Goal: Information Seeking & Learning: Learn about a topic

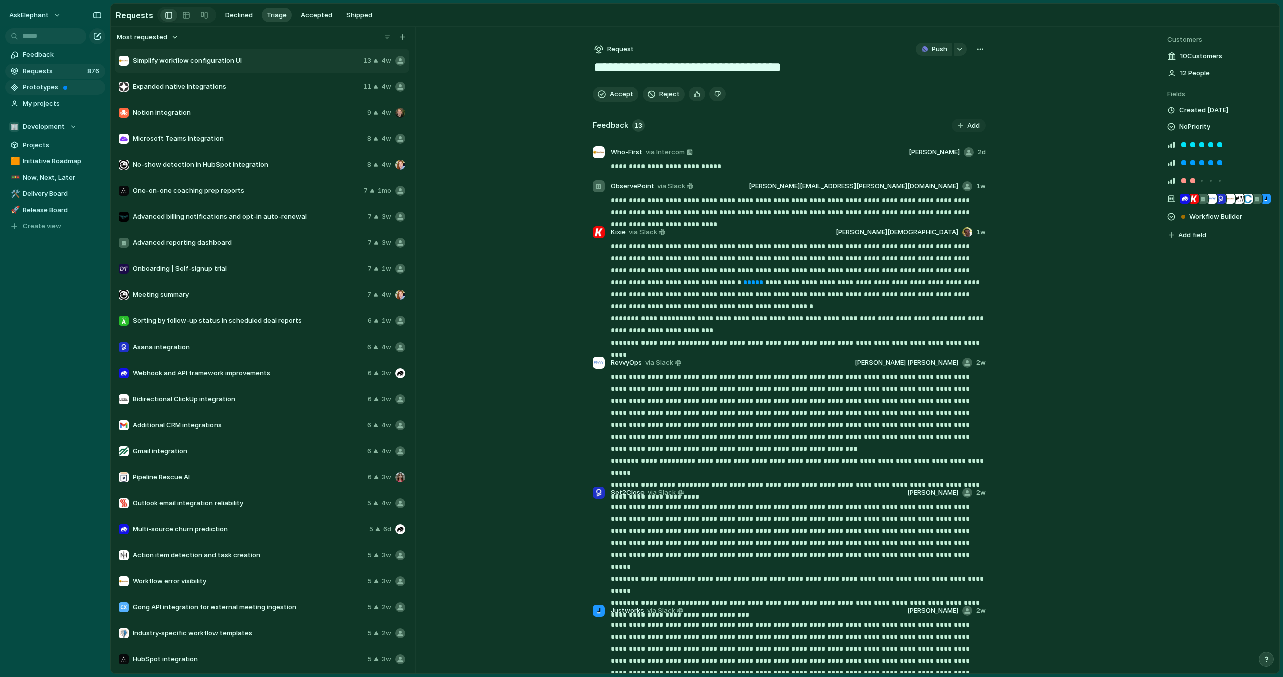
click at [34, 85] on span "Prototypes" at bounding box center [62, 87] width 79 height 10
click at [58, 88] on span "Prototypes" at bounding box center [62, 87] width 79 height 10
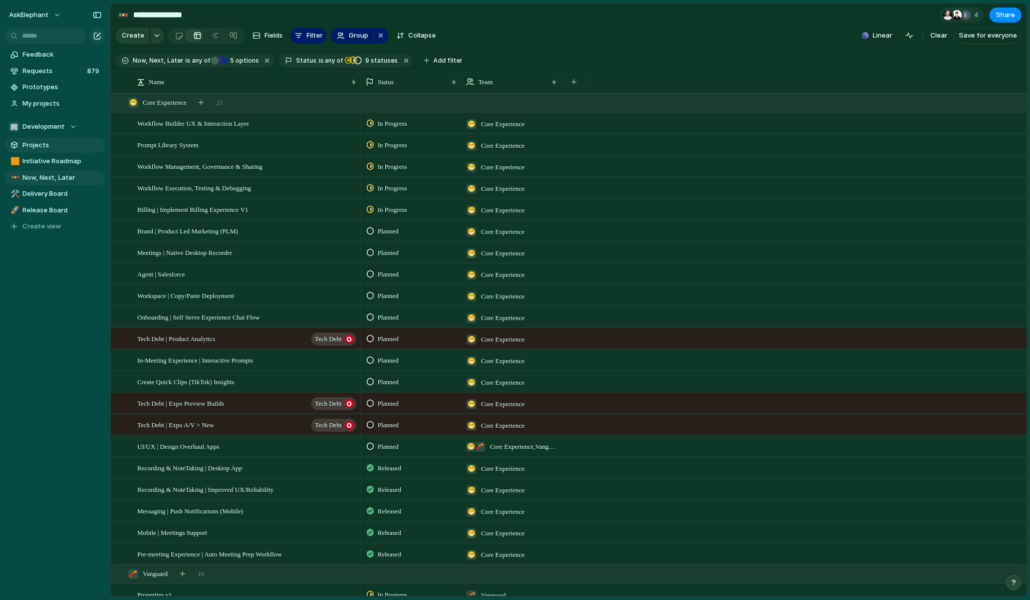
click at [36, 146] on span "Projects" at bounding box center [62, 145] width 79 height 10
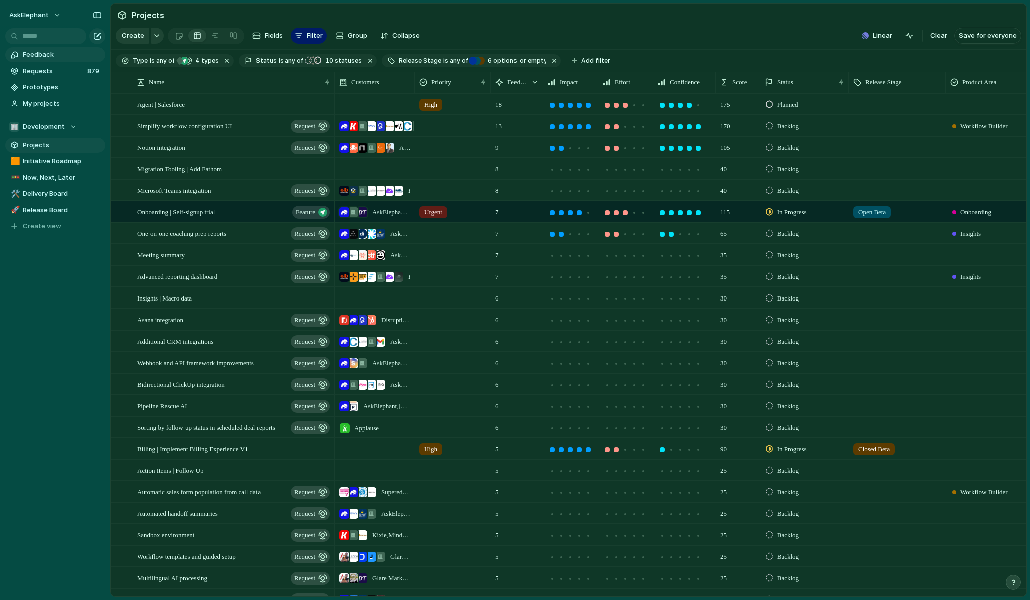
click at [47, 57] on span "Feedback" at bounding box center [62, 55] width 79 height 10
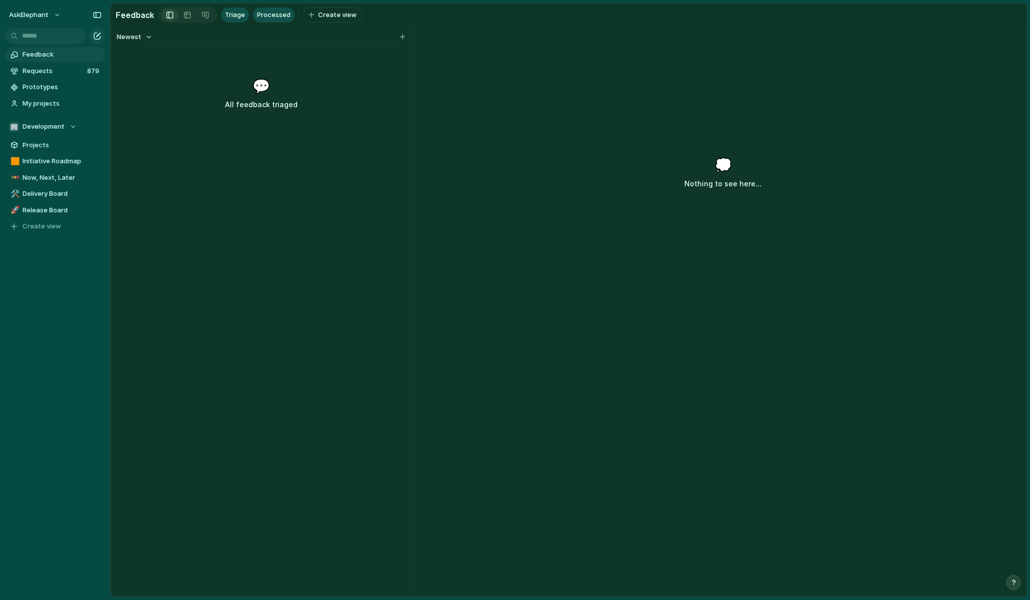
click at [268, 16] on span "Processed" at bounding box center [274, 15] width 34 height 10
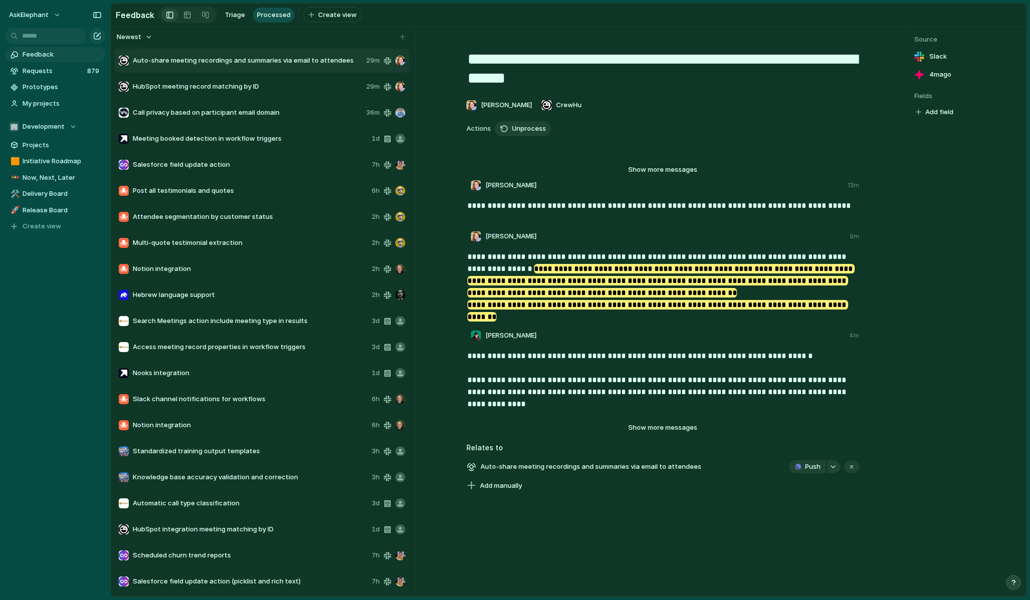
click at [303, 322] on span "Search Meetings action include meeting type in results" at bounding box center [250, 321] width 235 height 10
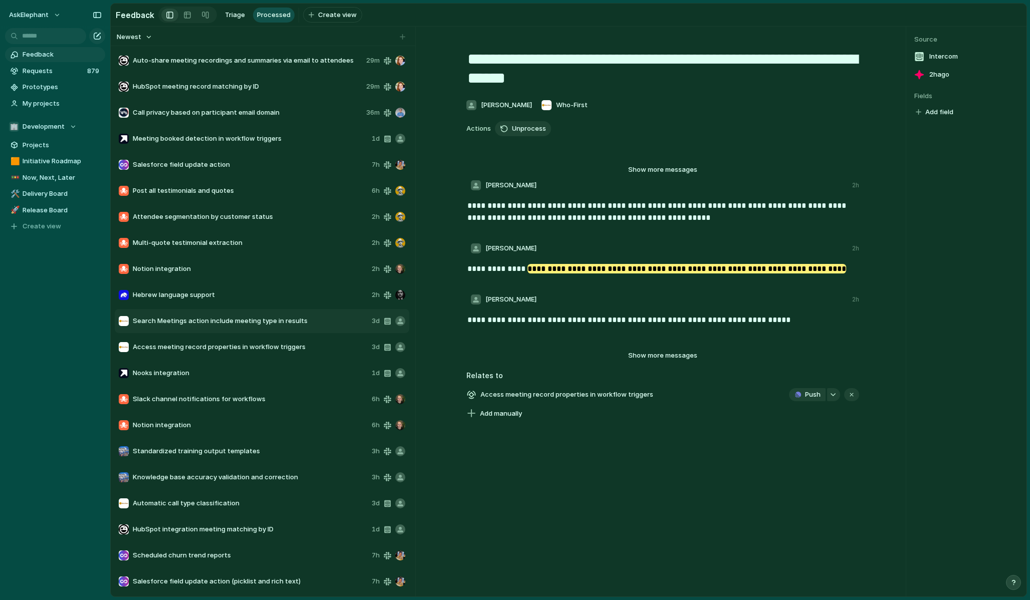
click at [314, 67] on div "Auto-share meeting recordings and summaries via email to attendees 29m" at bounding box center [262, 61] width 295 height 24
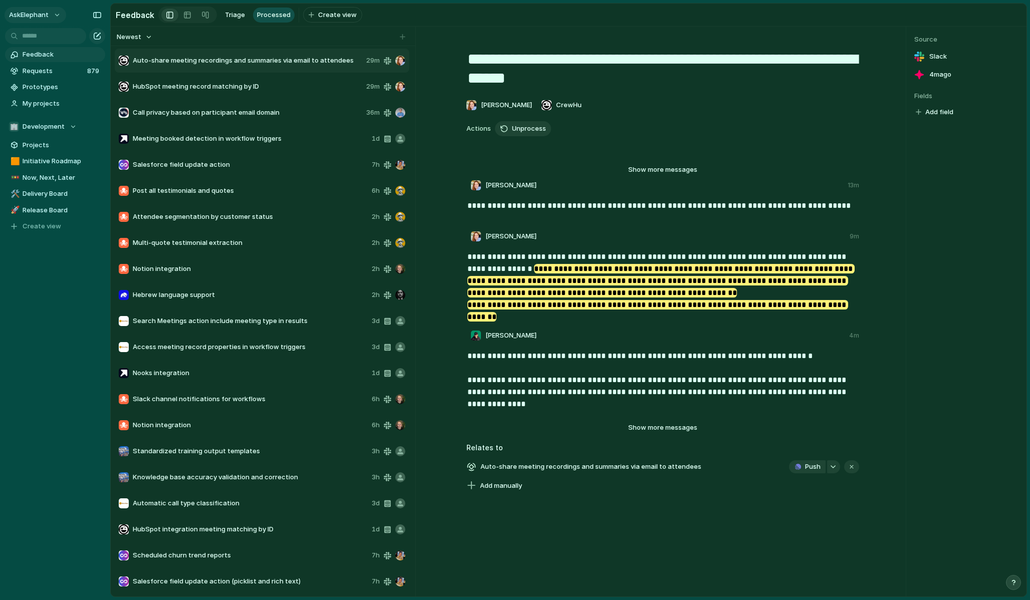
click at [47, 19] on span "AskElephant" at bounding box center [29, 15] width 40 height 10
click at [47, 38] on span "Settings" at bounding box center [37, 38] width 28 height 10
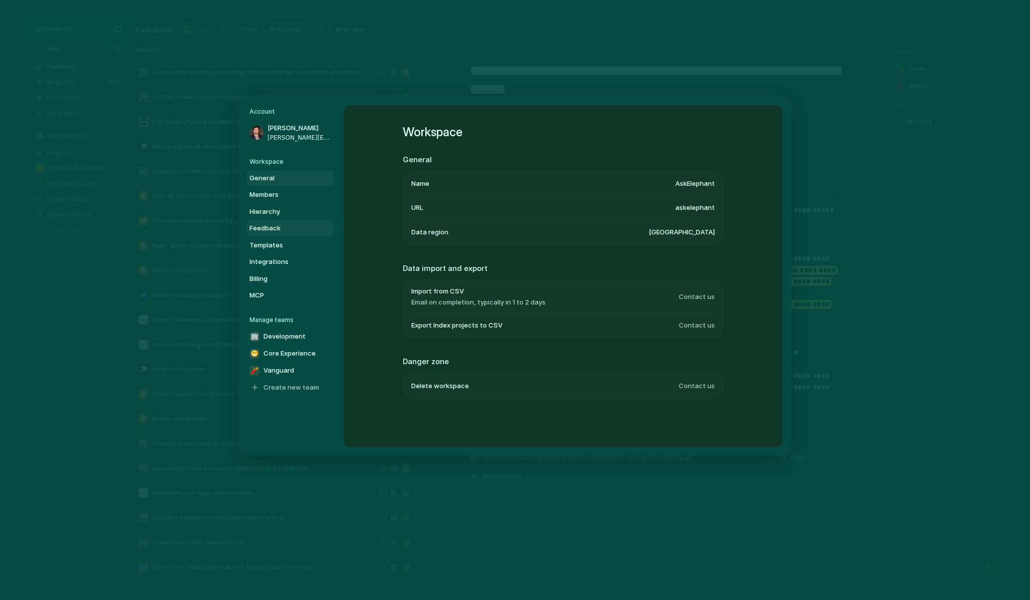
click at [271, 231] on span "Feedback" at bounding box center [282, 228] width 64 height 10
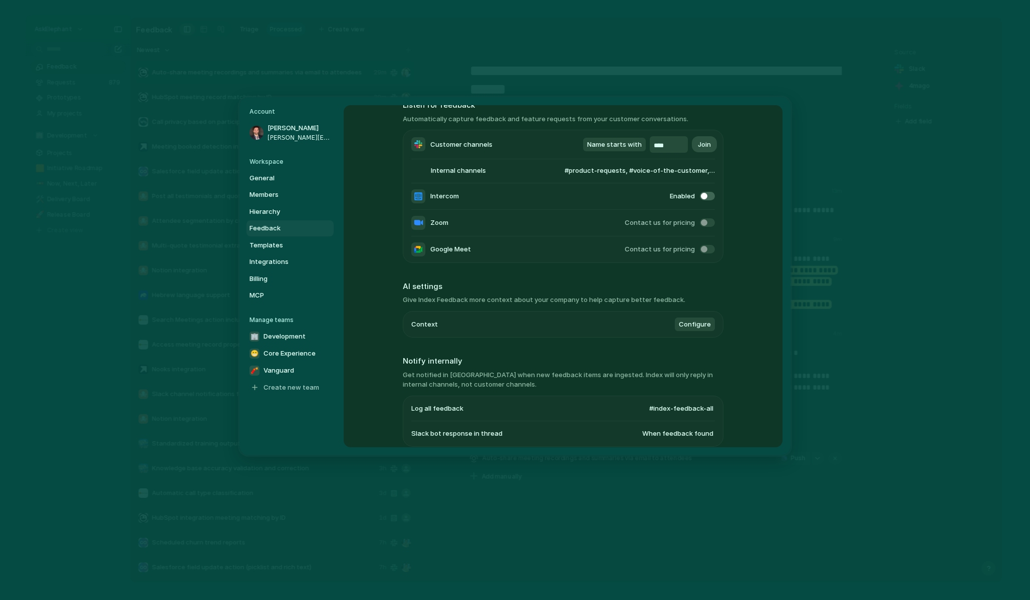
scroll to position [57, 0]
click at [601, 327] on span "Configure" at bounding box center [695, 322] width 32 height 10
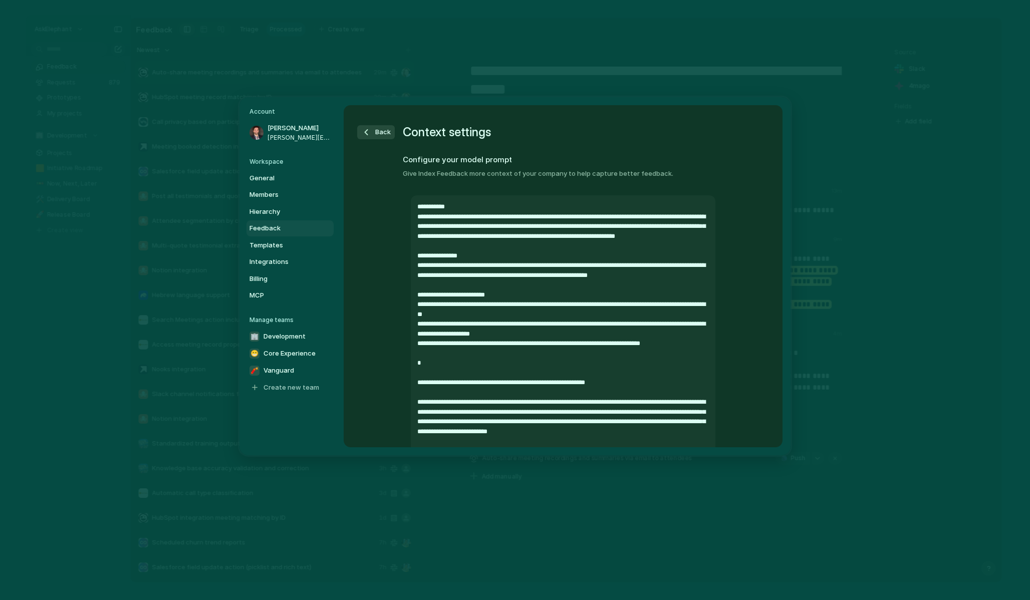
click at [370, 131] on div "button" at bounding box center [366, 132] width 10 height 10
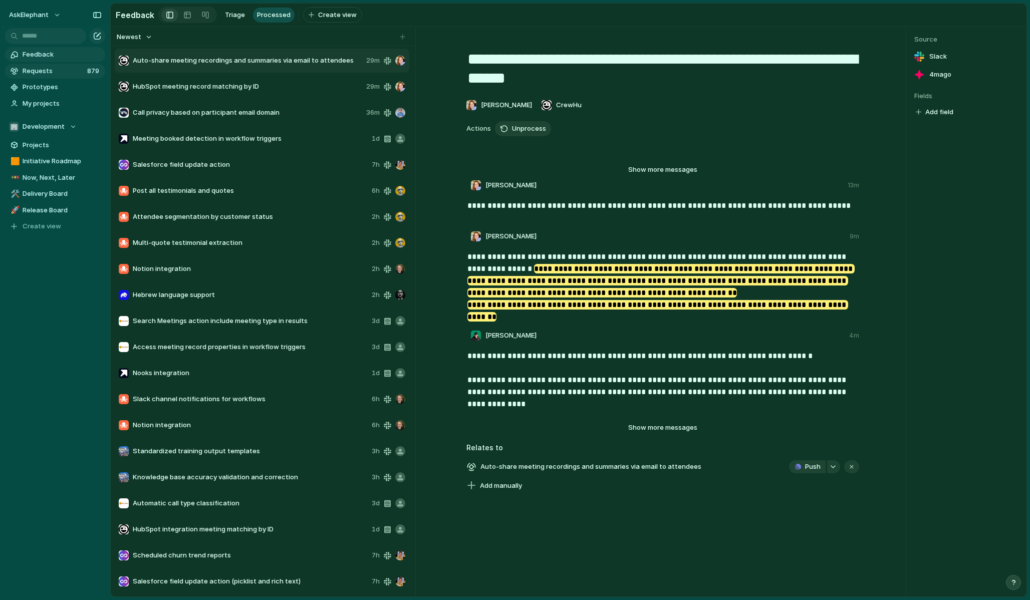
click at [45, 72] on span "Requests" at bounding box center [54, 71] width 62 height 10
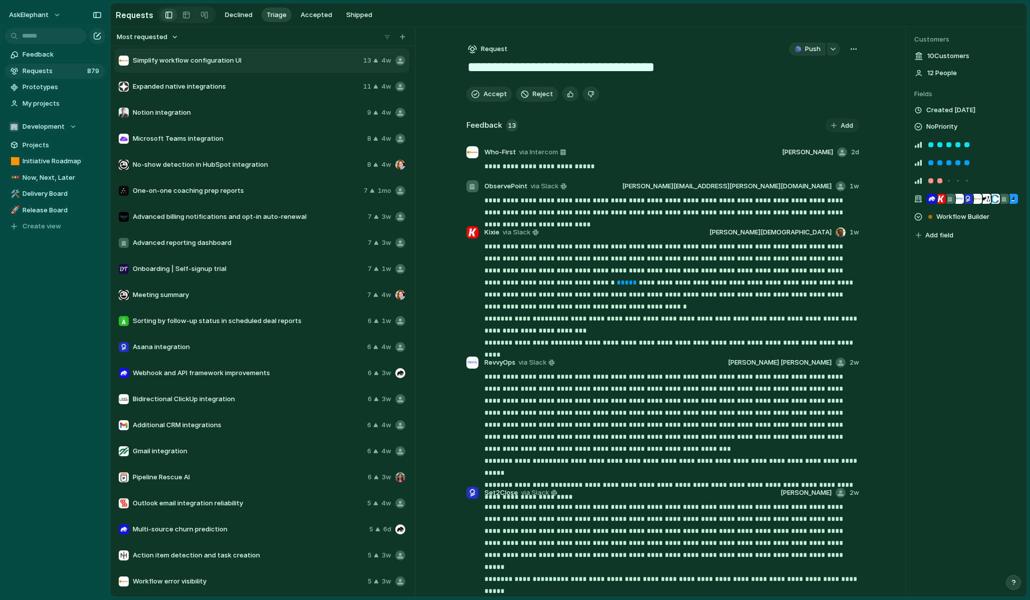
click at [343, 64] on span "Simplify workflow configuration UI" at bounding box center [246, 61] width 226 height 10
click at [205, 86] on span "Expanded native integrations" at bounding box center [246, 87] width 226 height 10
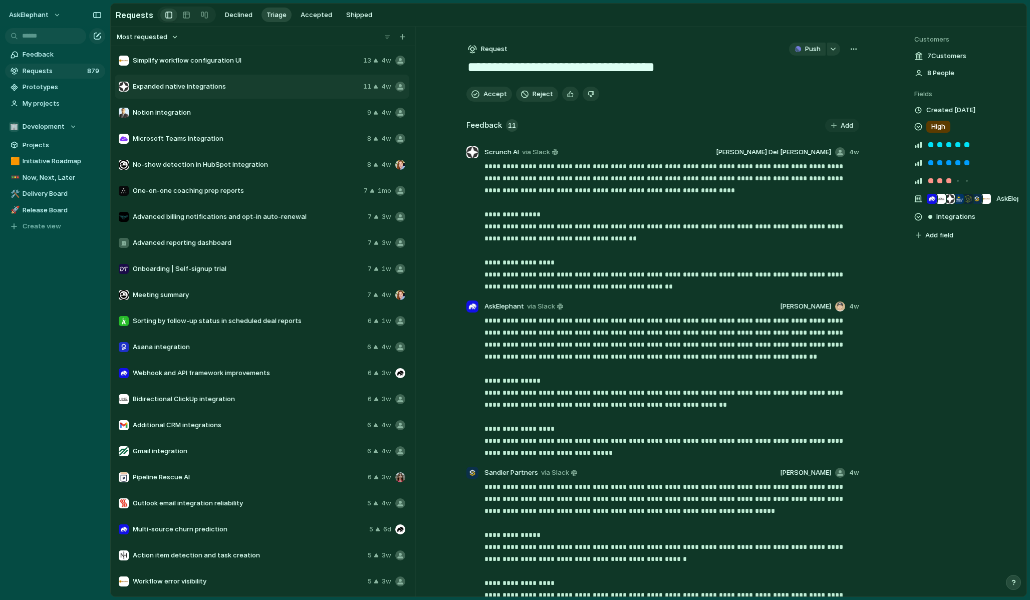
click at [211, 115] on span "Notion integration" at bounding box center [248, 113] width 230 height 10
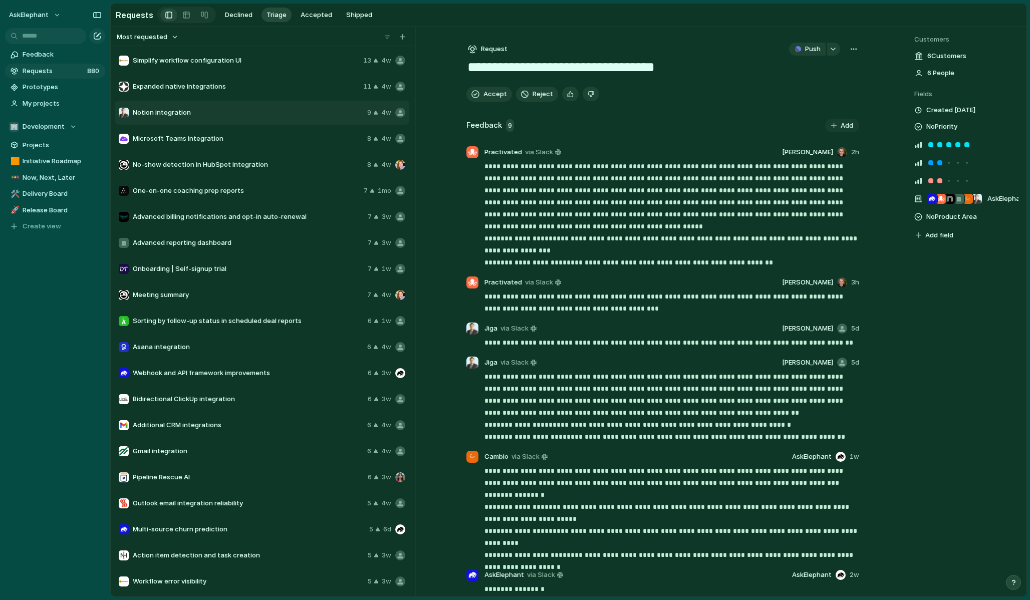
click at [601, 8] on section "Requests Declined Triage Accepted Shipped" at bounding box center [569, 15] width 916 height 23
click at [39, 148] on span "Projects" at bounding box center [62, 145] width 79 height 10
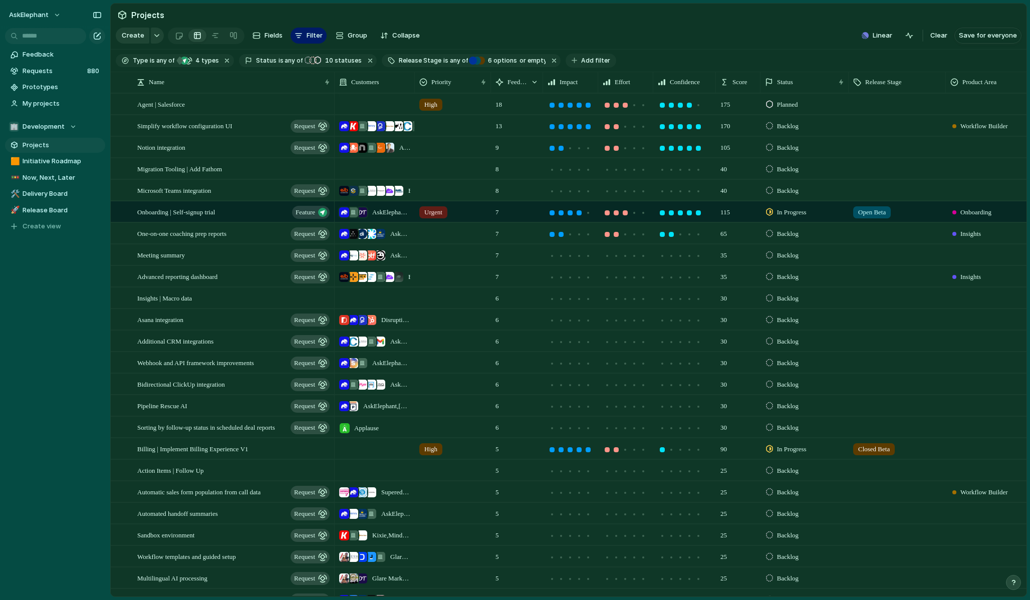
click at [581, 62] on span "Add filter" at bounding box center [595, 60] width 29 height 9
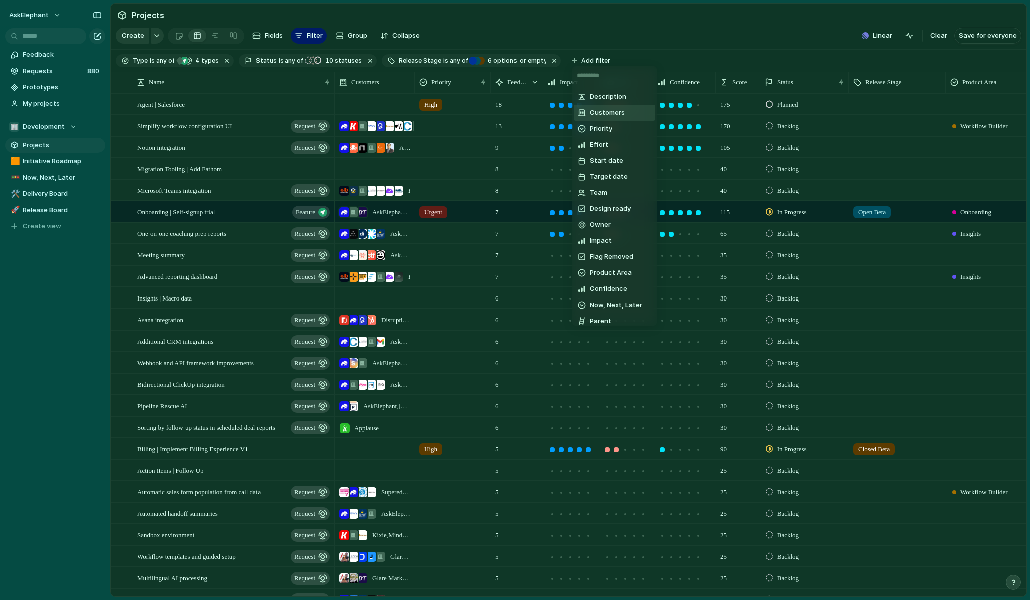
click at [601, 113] on span "Customers" at bounding box center [607, 113] width 35 height 10
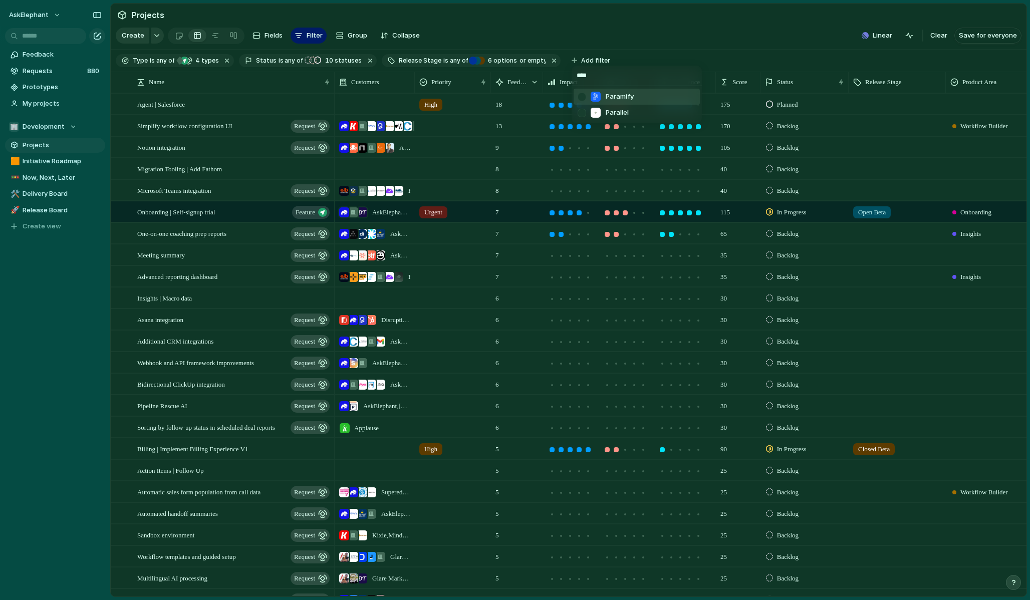
type input "****"
click at [583, 99] on div at bounding box center [582, 97] width 18 height 18
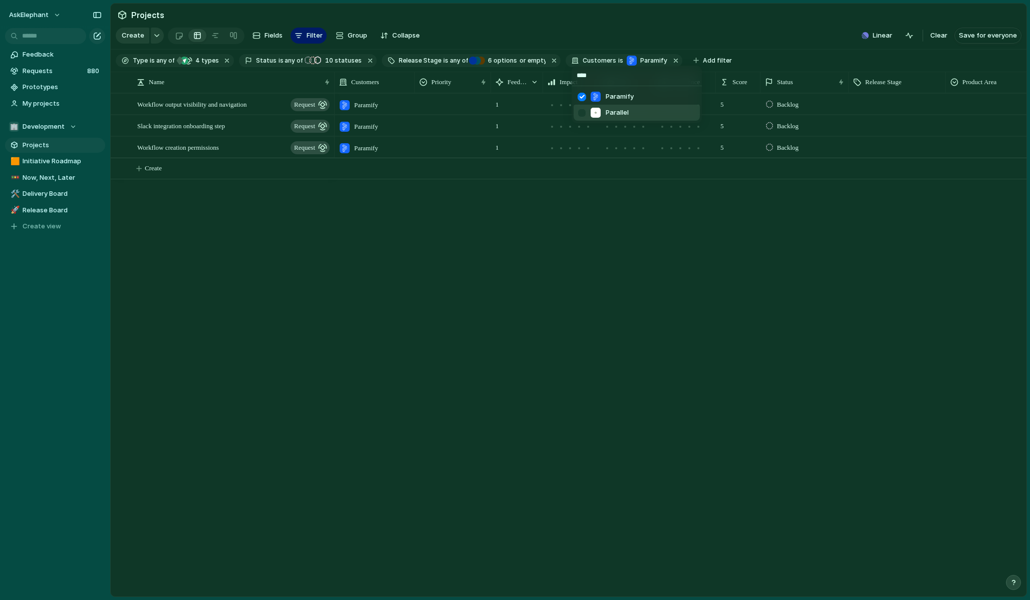
click at [524, 271] on div "**** Paramify Parallel" at bounding box center [515, 300] width 1030 height 600
click at [229, 104] on span "Workflow output visibility and navigation" at bounding box center [192, 104] width 110 height 12
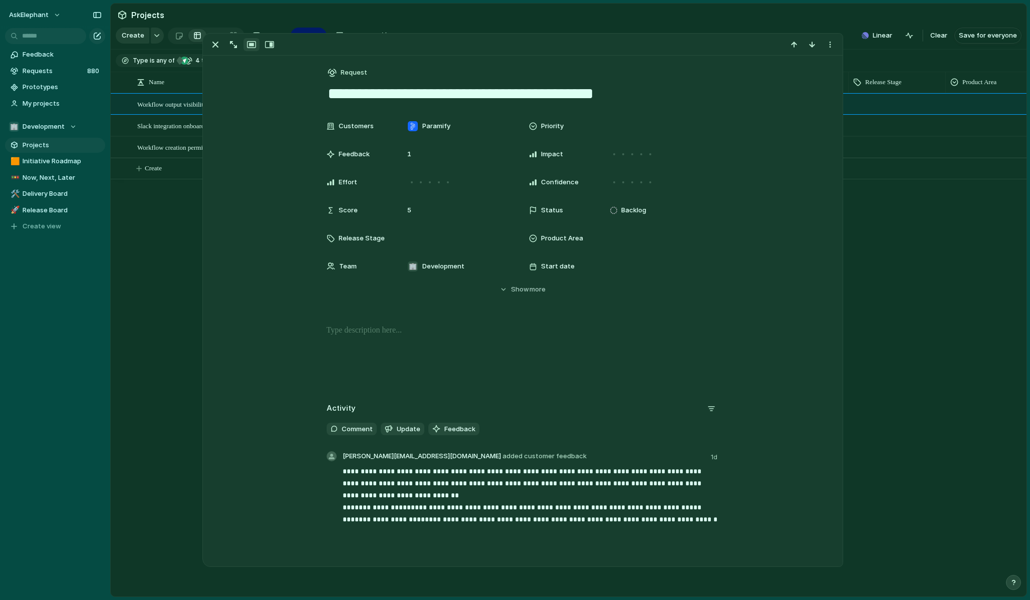
scroll to position [45, 0]
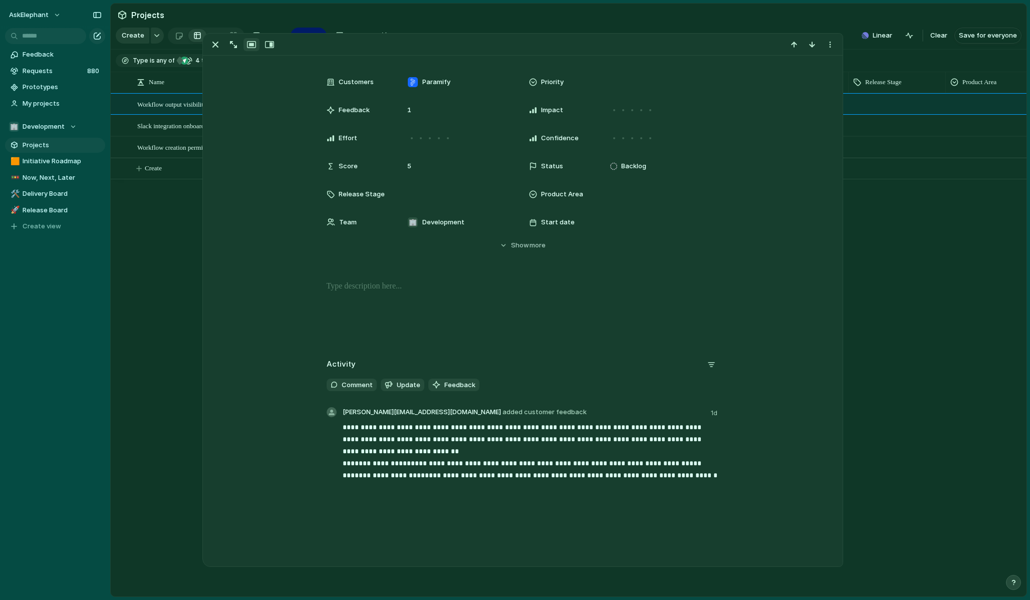
click at [162, 266] on div "Workflow output visibility and navigation request Slack integration onboarding …" at bounding box center [569, 345] width 916 height 504
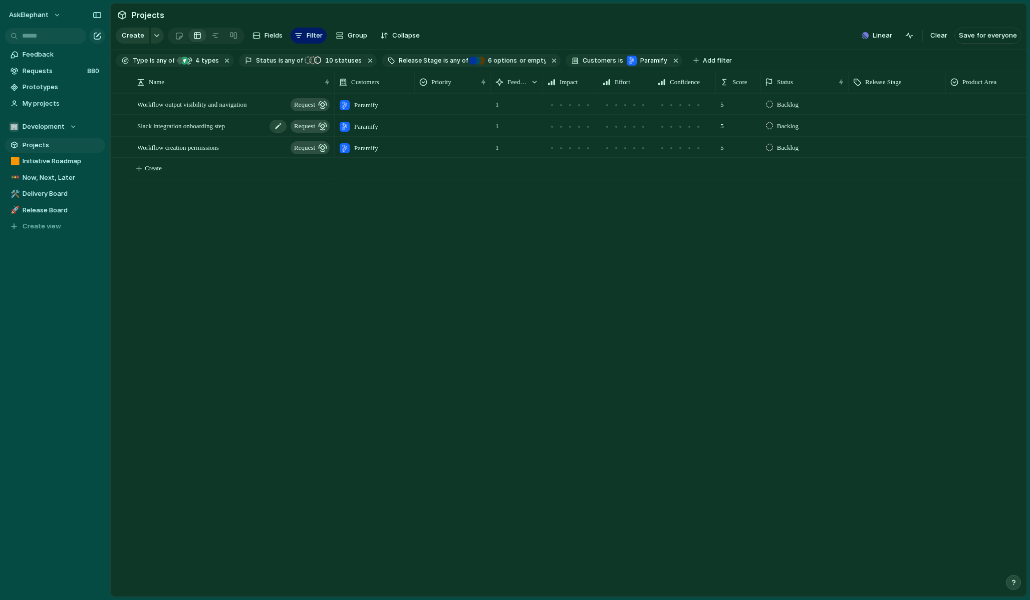
click at [224, 126] on span "Slack integration onboarding step" at bounding box center [181, 126] width 88 height 12
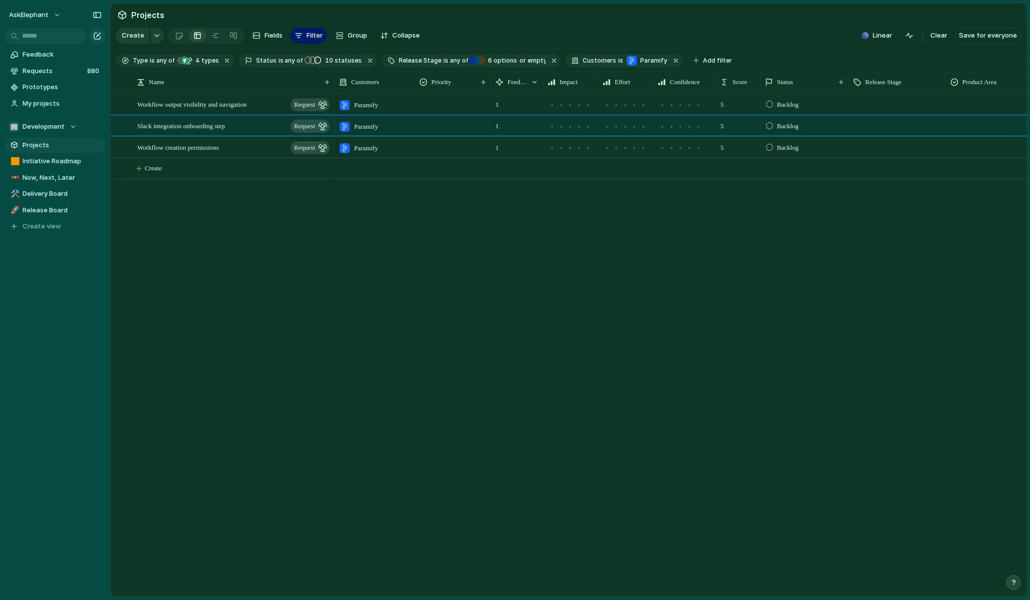
click at [178, 239] on div "Workflow output visibility and navigation request Slack integration onboarding …" at bounding box center [569, 345] width 916 height 504
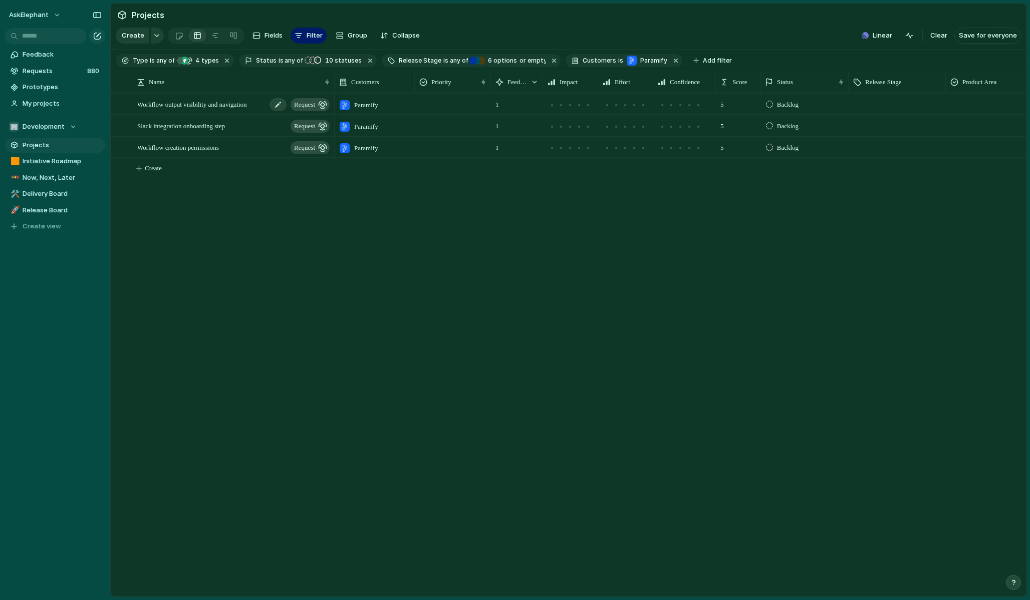
click at [218, 106] on span "Workflow output visibility and navigation" at bounding box center [192, 104] width 110 height 12
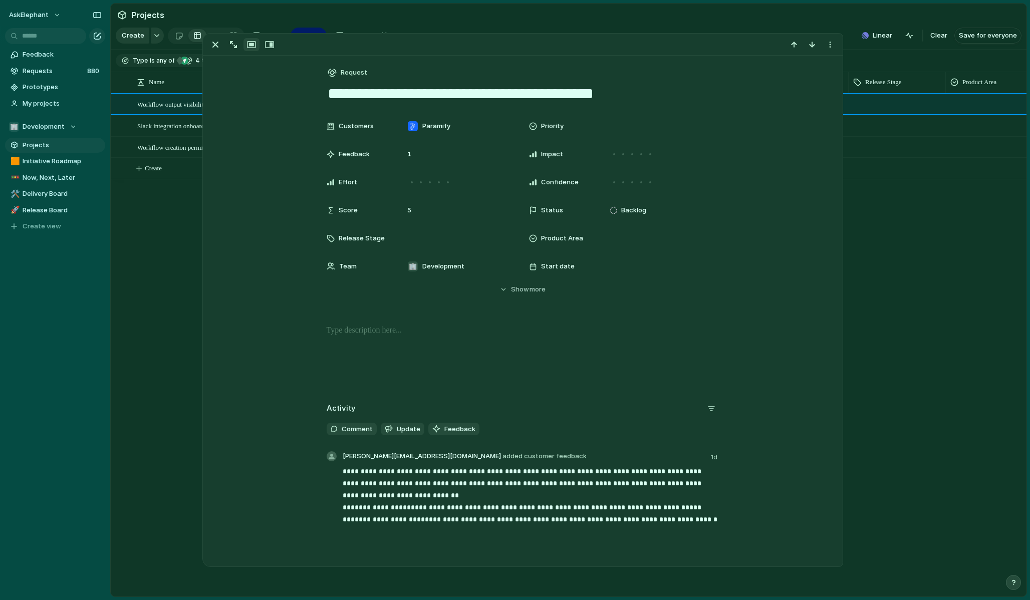
click at [166, 243] on div "Workflow output visibility and navigation request Slack integration onboarding …" at bounding box center [569, 345] width 916 height 504
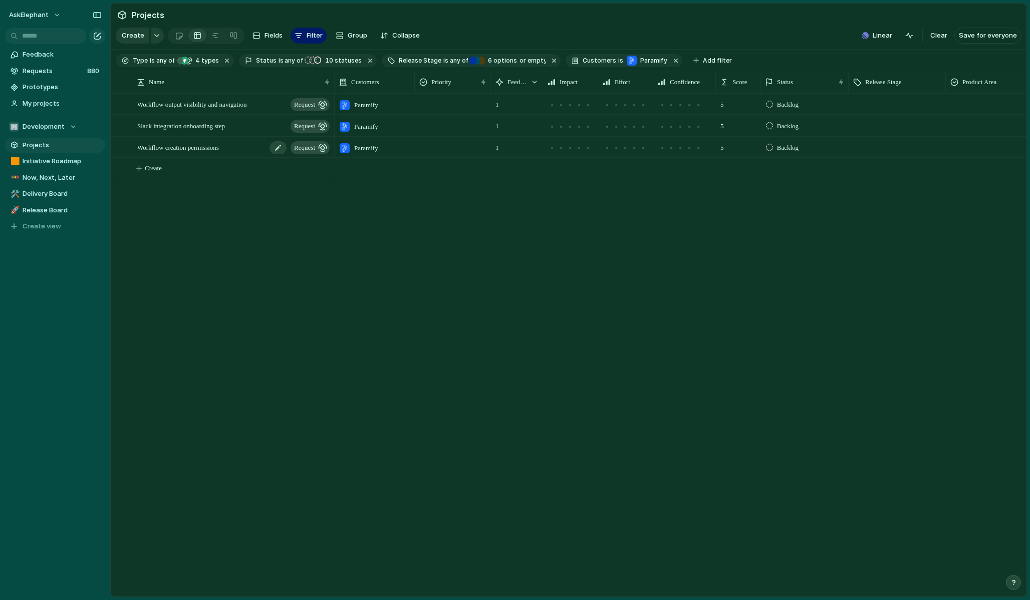
click at [216, 144] on span "Workflow creation permissions" at bounding box center [178, 147] width 82 height 12
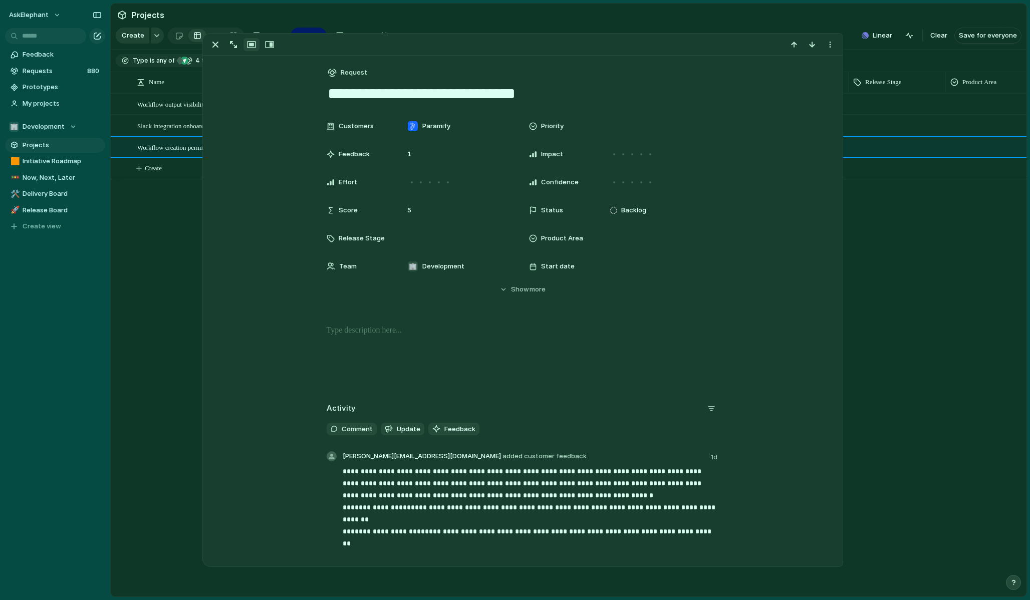
click at [163, 275] on div "Workflow output visibility and navigation request Slack integration onboarding …" at bounding box center [569, 345] width 916 height 504
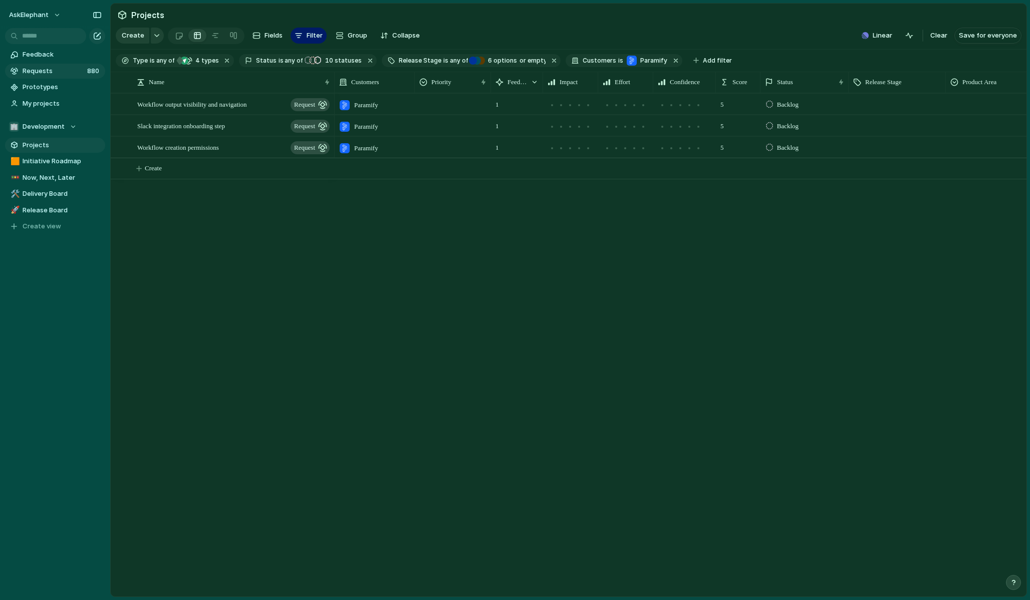
click at [50, 71] on span "Requests" at bounding box center [54, 71] width 62 height 10
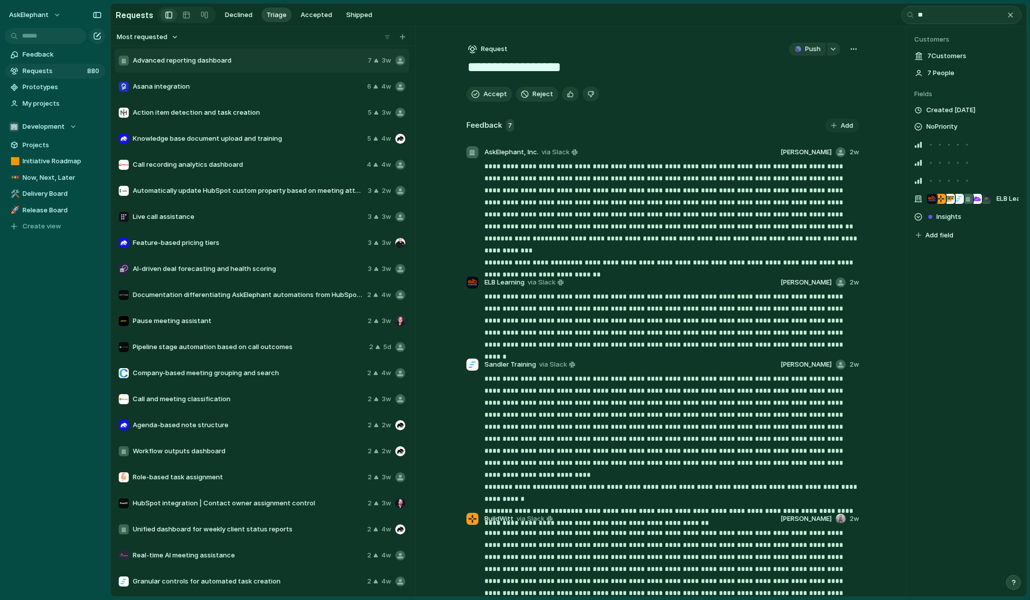
type input "*"
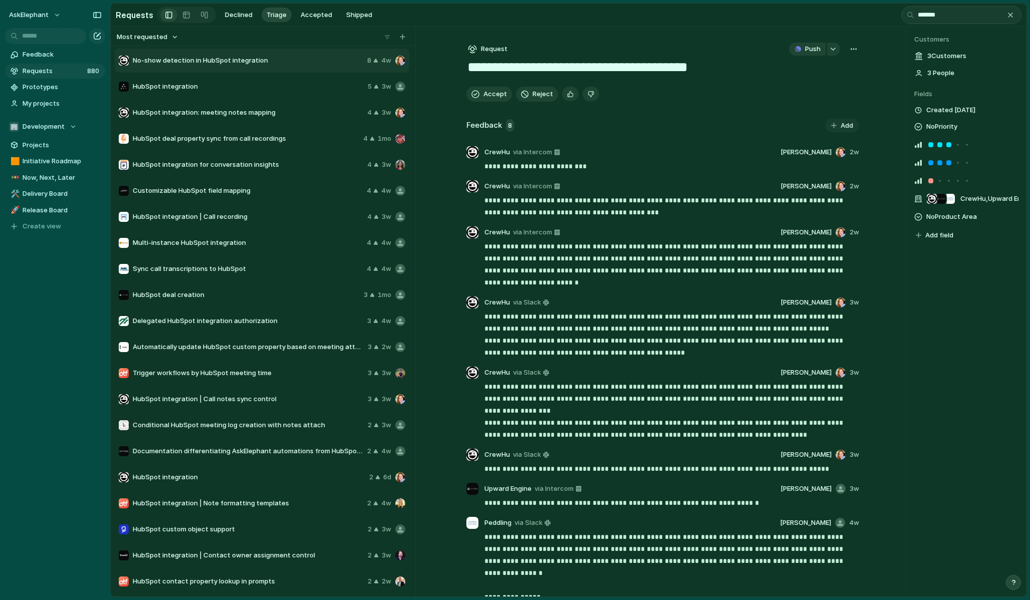
type input "*******"
click at [182, 84] on span "HubSpot integration" at bounding box center [248, 87] width 231 height 10
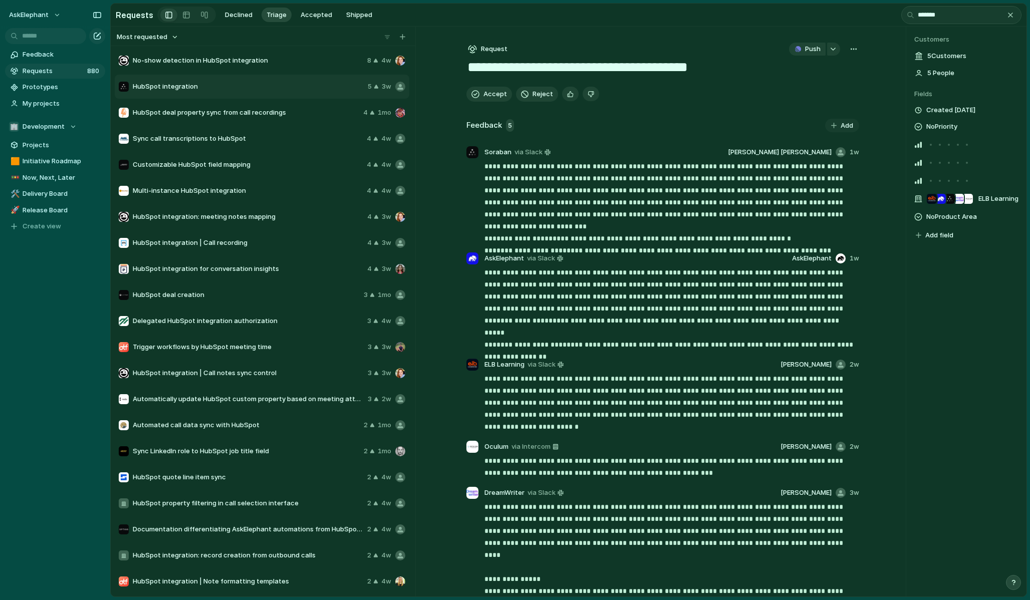
click at [601, 56] on div "**********" at bounding box center [662, 60] width 393 height 35
click at [601, 52] on button "button" at bounding box center [833, 49] width 13 height 13
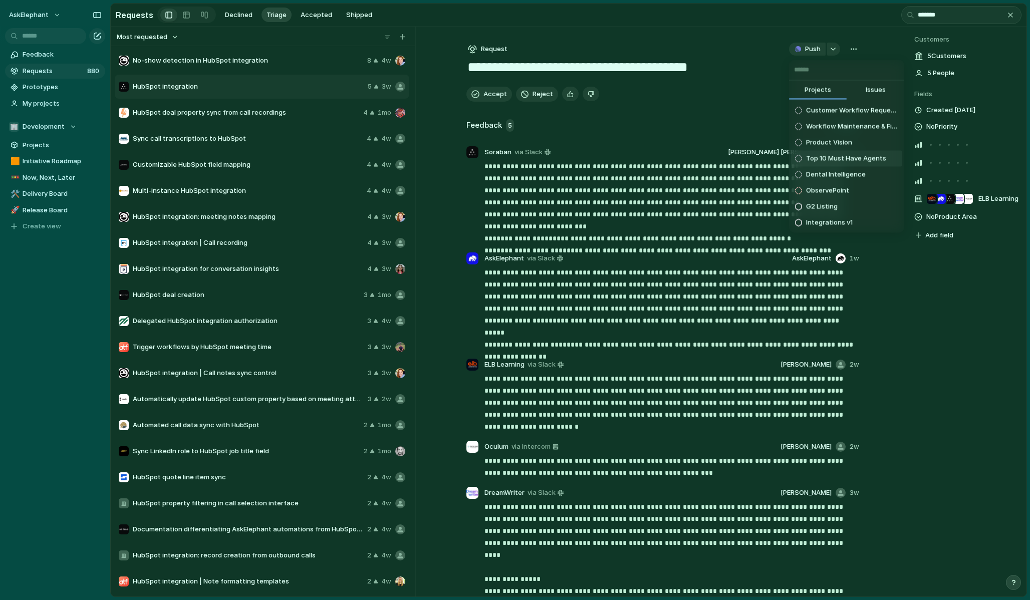
click at [43, 165] on div "Projects Issues Customer Workflow Requests - Q3 2025 Workflow Maintenance & Fix…" at bounding box center [515, 300] width 1030 height 600
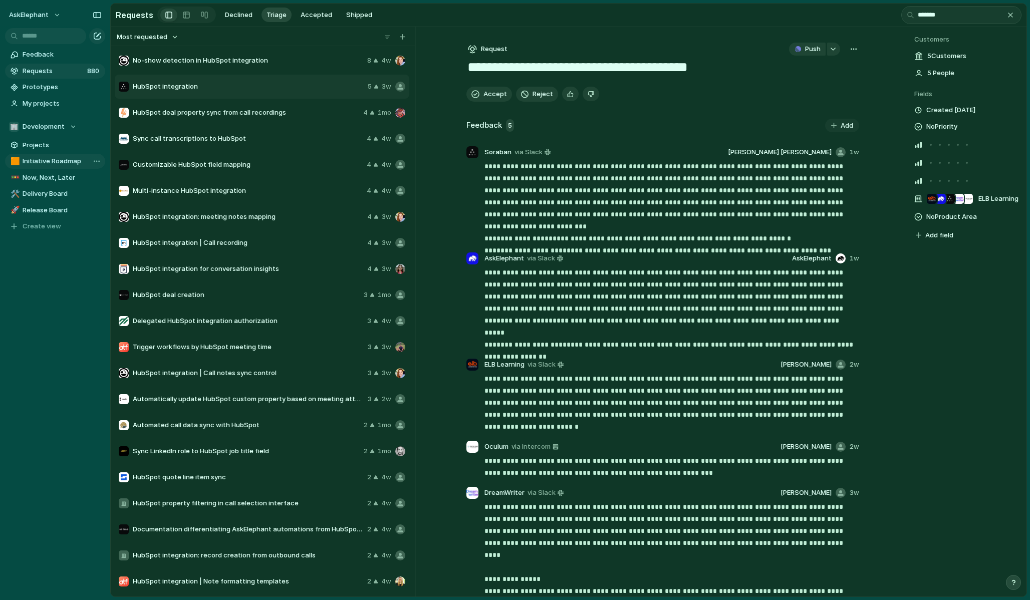
click at [44, 164] on span "Initiative Roadmap" at bounding box center [62, 161] width 79 height 10
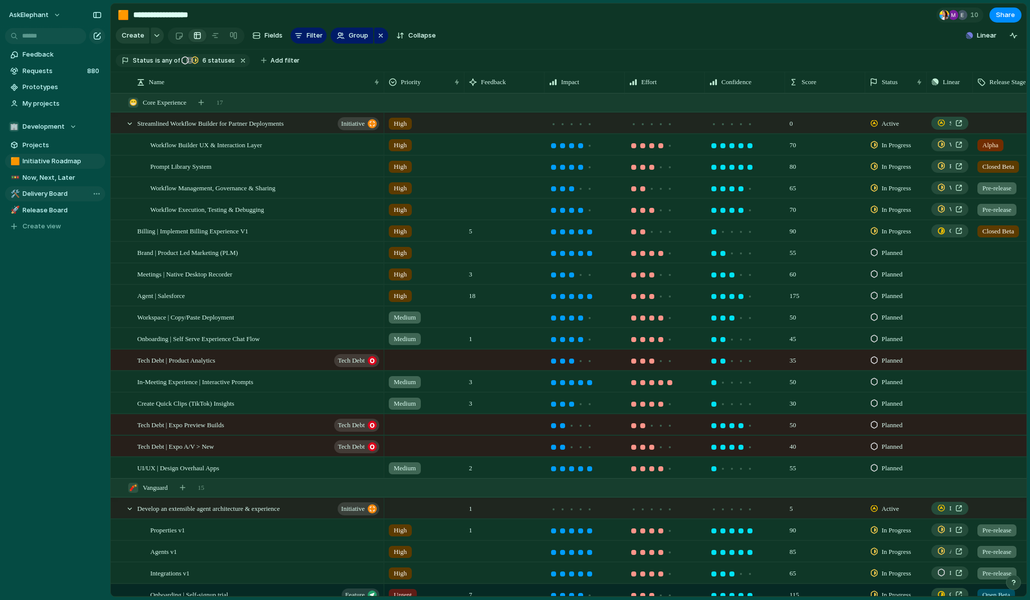
click at [57, 194] on span "Delivery Board" at bounding box center [62, 194] width 79 height 10
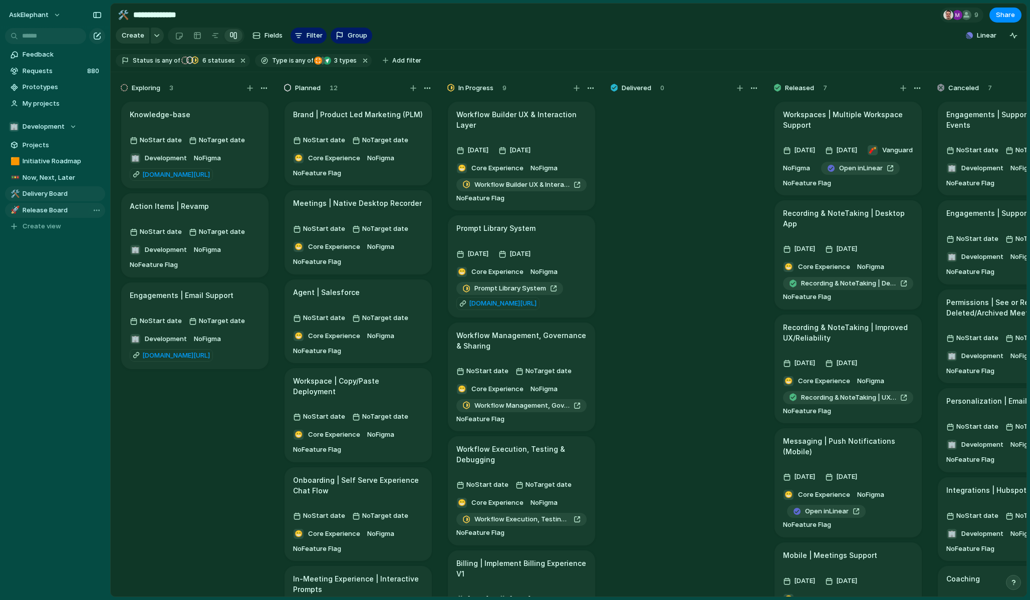
click at [52, 210] on span "Release Board" at bounding box center [62, 210] width 79 height 10
type input "**********"
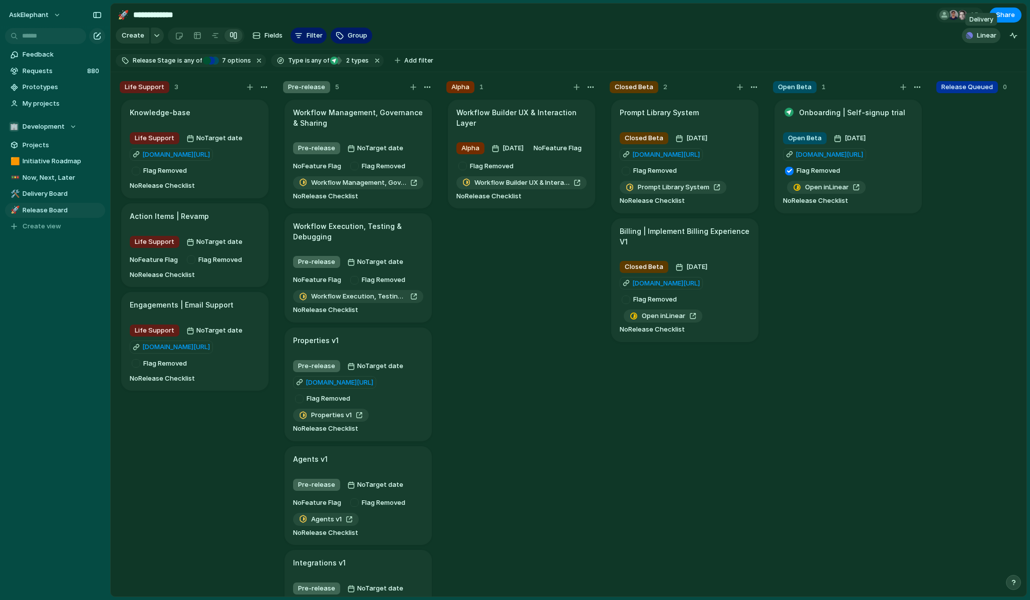
click at [601, 40] on span "Linear" at bounding box center [987, 36] width 20 height 10
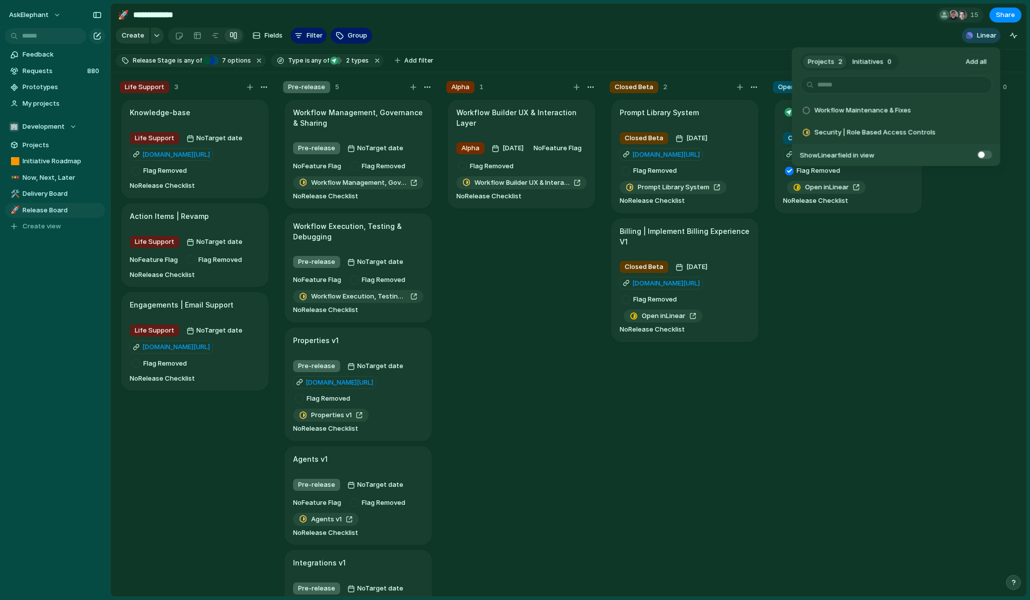
click at [601, 42] on div "Projects 2 Initiatives 0 Add all Workflow Maintenance & Fixes Add Security | Ro…" at bounding box center [515, 300] width 1030 height 600
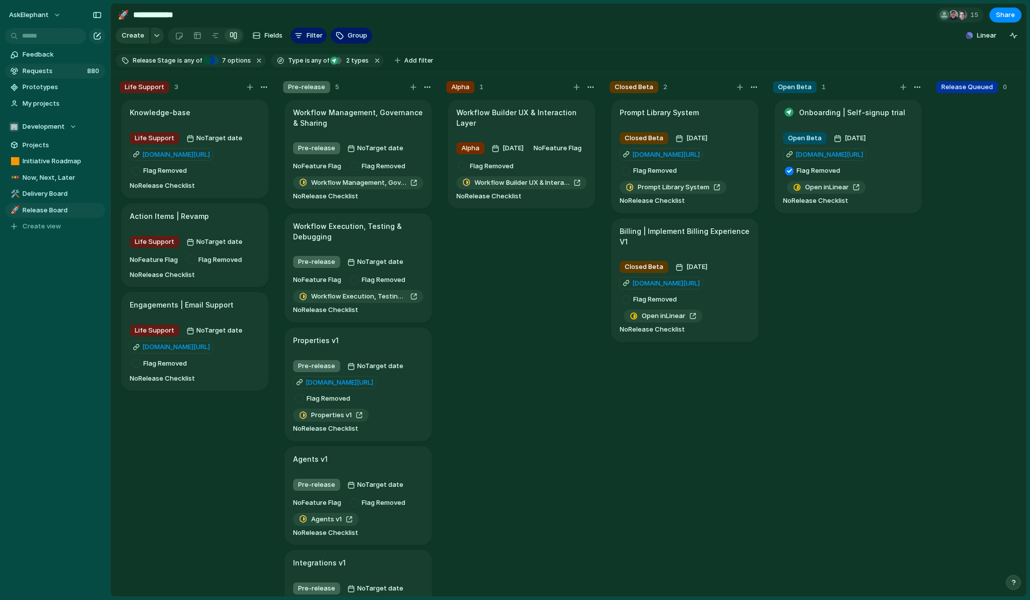
click at [48, 69] on span "Requests" at bounding box center [54, 71] width 62 height 10
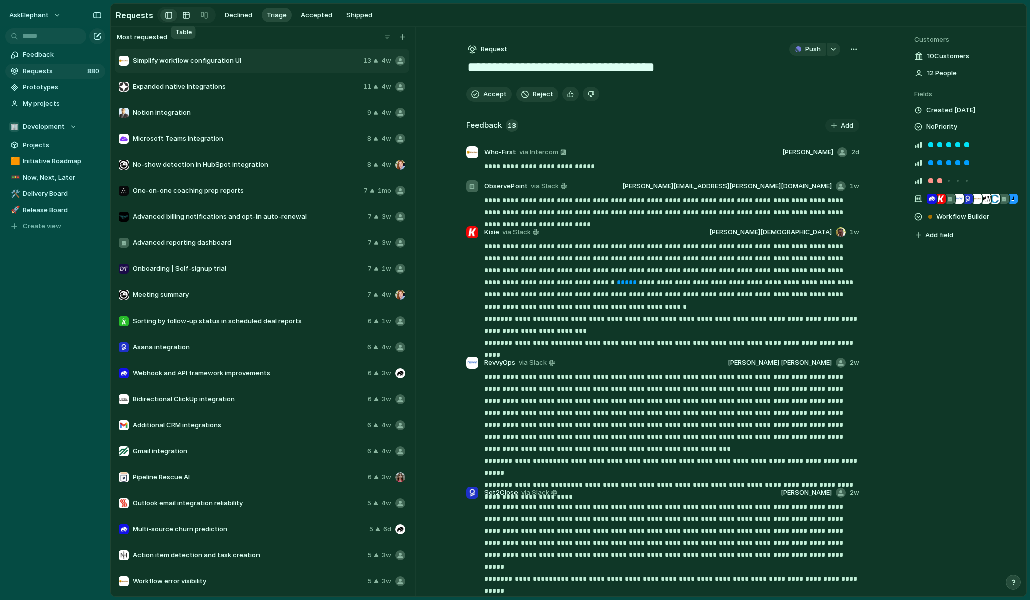
click at [185, 15] on div at bounding box center [186, 15] width 8 height 16
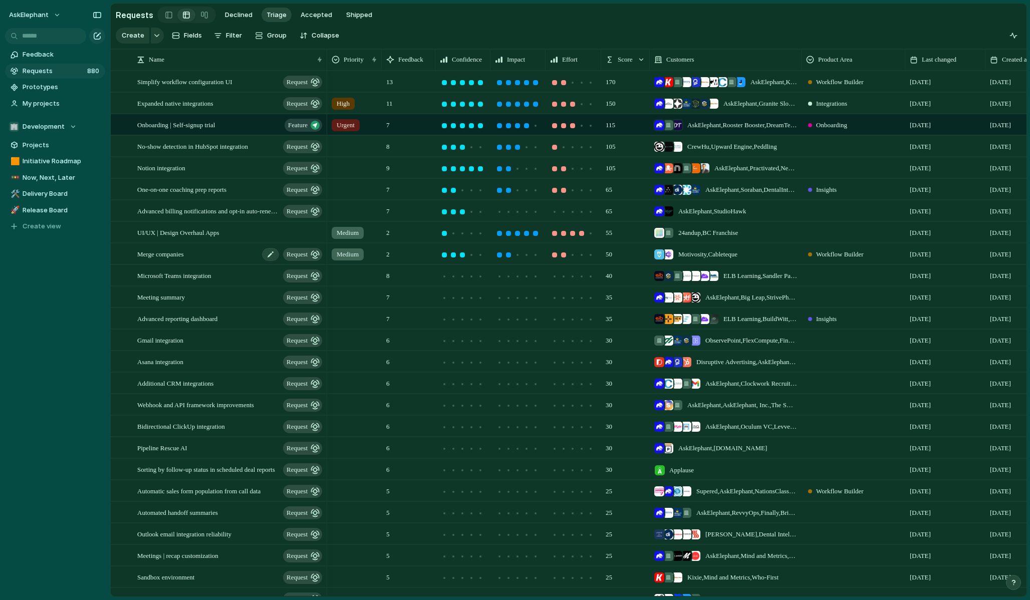
click at [184, 255] on span "Merge companies" at bounding box center [160, 254] width 47 height 12
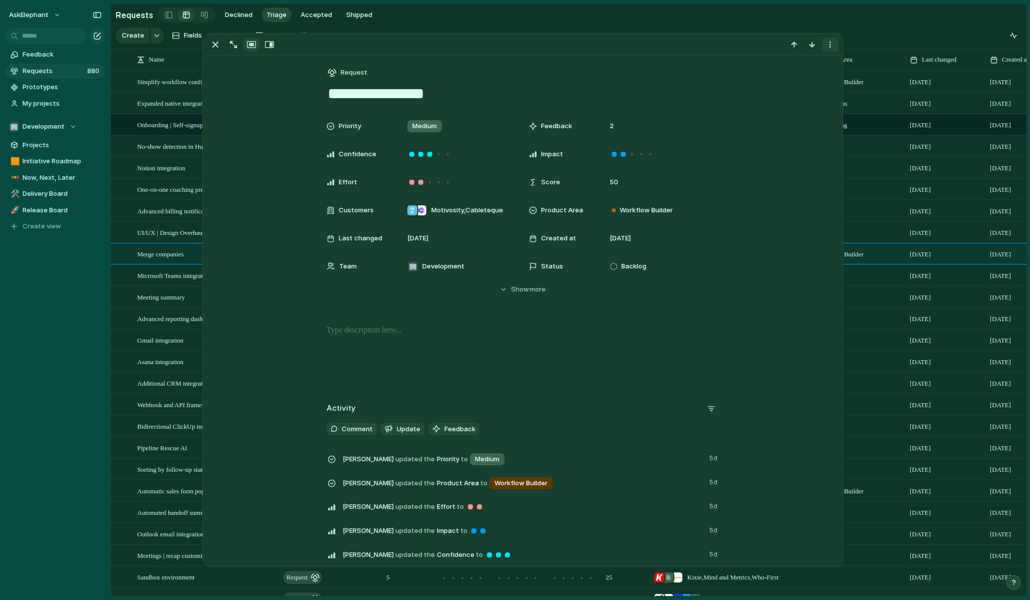
click at [601, 47] on div "button" at bounding box center [830, 45] width 8 height 8
click at [601, 23] on div "Mark as duplicate Delete" at bounding box center [515, 300] width 1030 height 600
click at [601, 8] on section "Requests Declined Triage Accepted Shipped" at bounding box center [569, 15] width 916 height 23
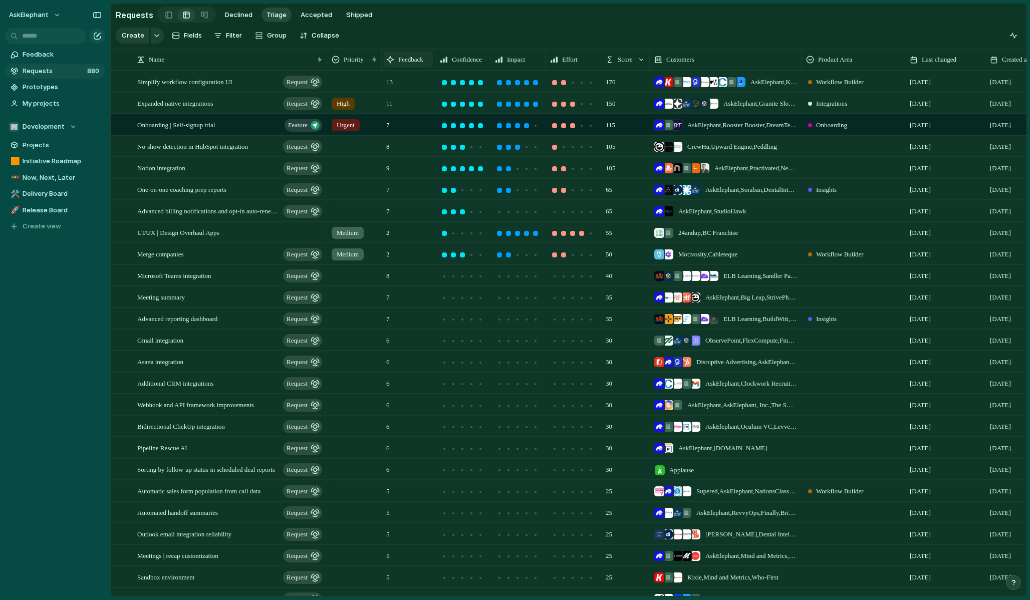
click at [405, 63] on span "Feedback" at bounding box center [410, 60] width 25 height 10
click at [407, 129] on span "Sort descending" at bounding box center [429, 130] width 53 height 10
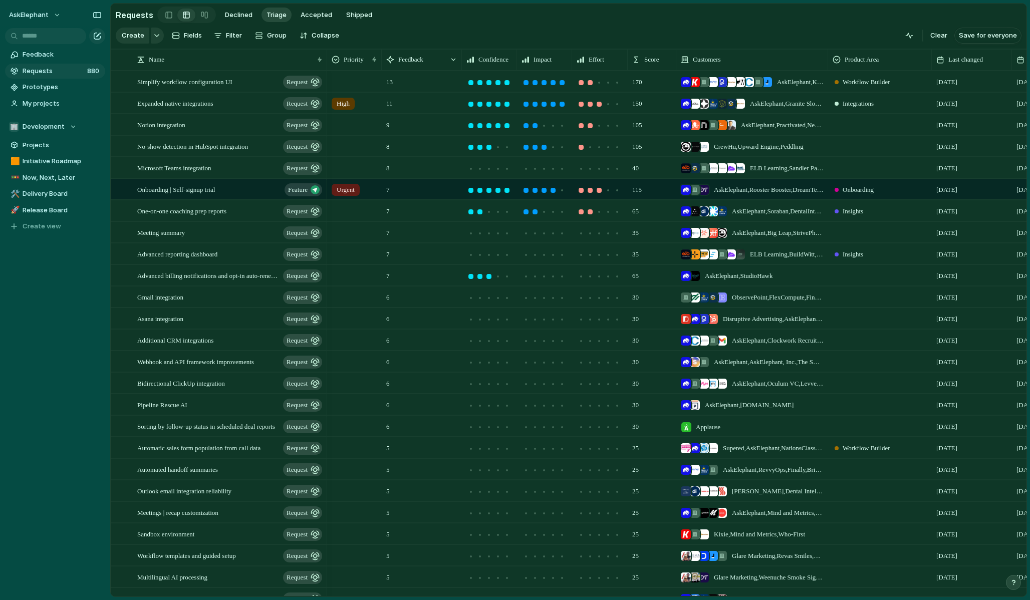
drag, startPoint x: 432, startPoint y: 58, endPoint x: 459, endPoint y: 55, distance: 26.7
click at [459, 55] on div at bounding box center [461, 59] width 5 height 21
click at [50, 162] on span "Initiative Roadmap" at bounding box center [62, 161] width 79 height 10
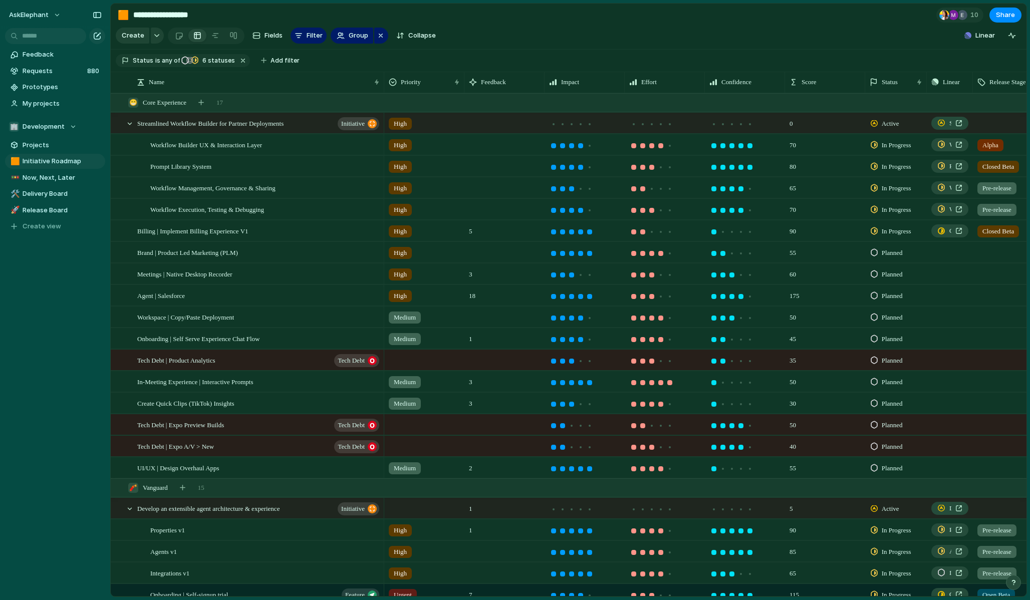
click at [601, 148] on div "70" at bounding box center [825, 145] width 79 height 21
click at [601, 83] on span "Score" at bounding box center [809, 82] width 15 height 10
click at [601, 83] on div "Modify Hide Sort ascending Sort descending" at bounding box center [515, 300] width 1030 height 600
